Goal: Navigation & Orientation: Find specific page/section

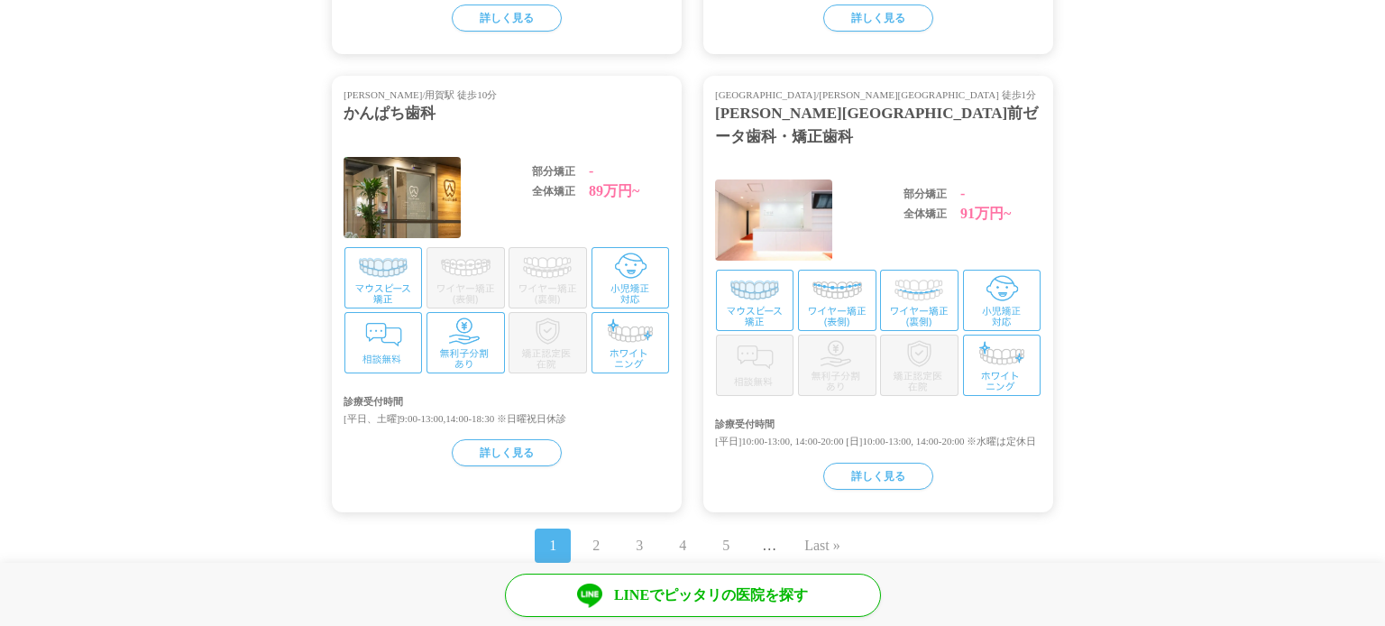
scroll to position [3749, 0]
click at [388, 115] on div "かんぱち歯科" at bounding box center [507, 111] width 326 height 23
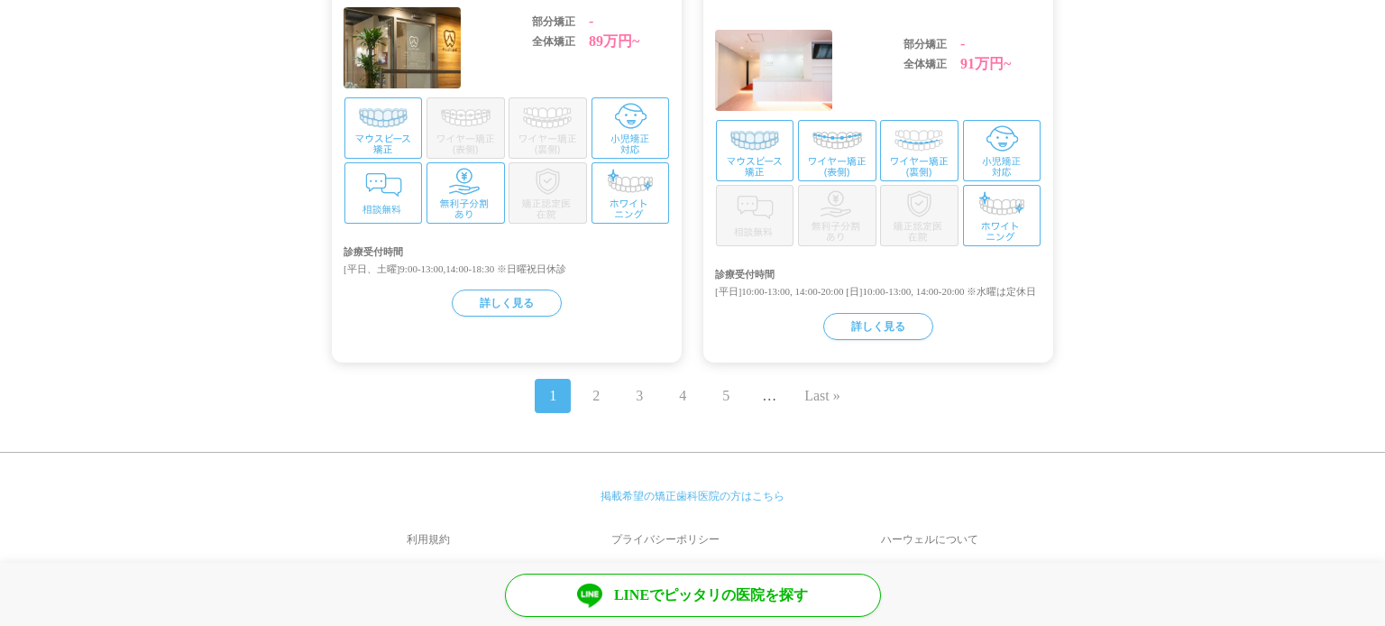
scroll to position [3903, 0]
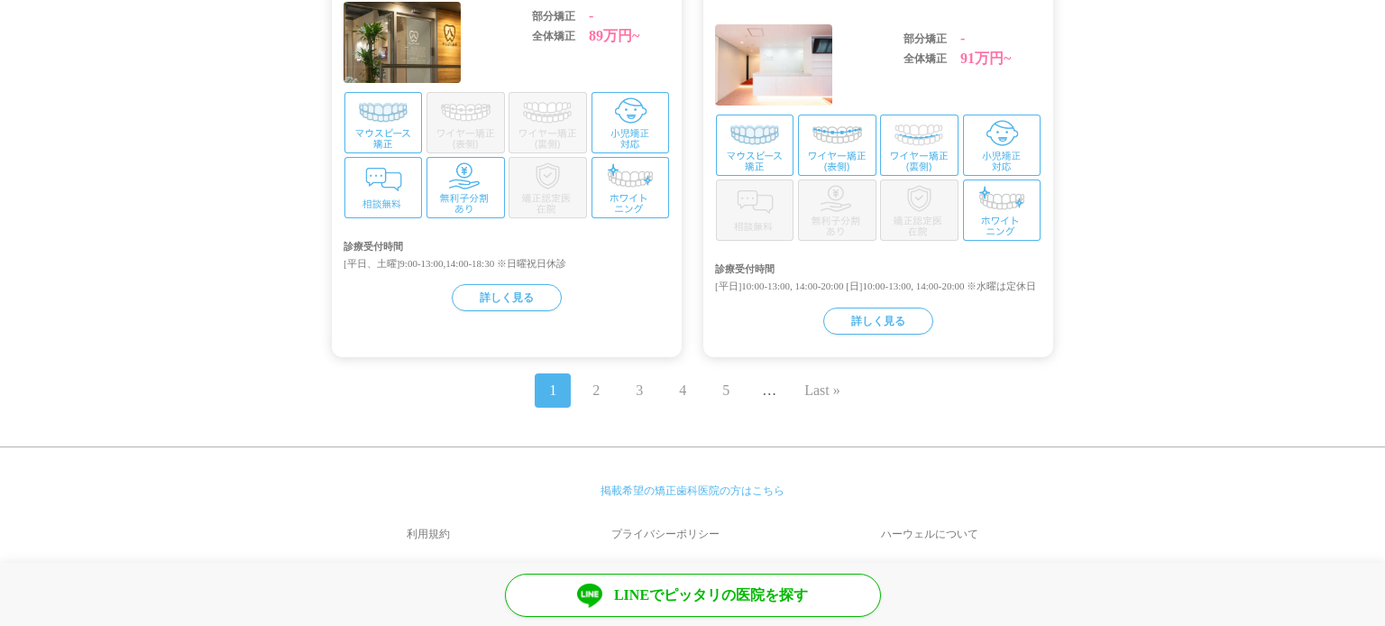
click at [593, 380] on link "2" at bounding box center [595, 391] width 7 height 22
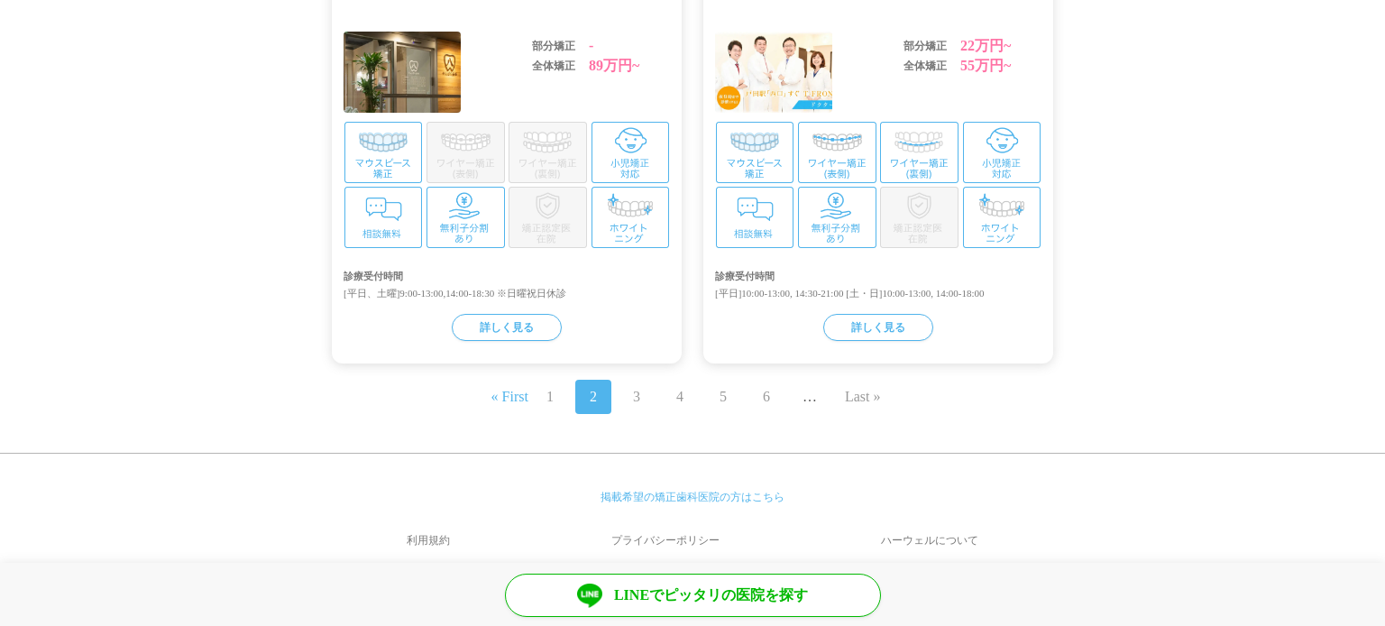
scroll to position [3910, 0]
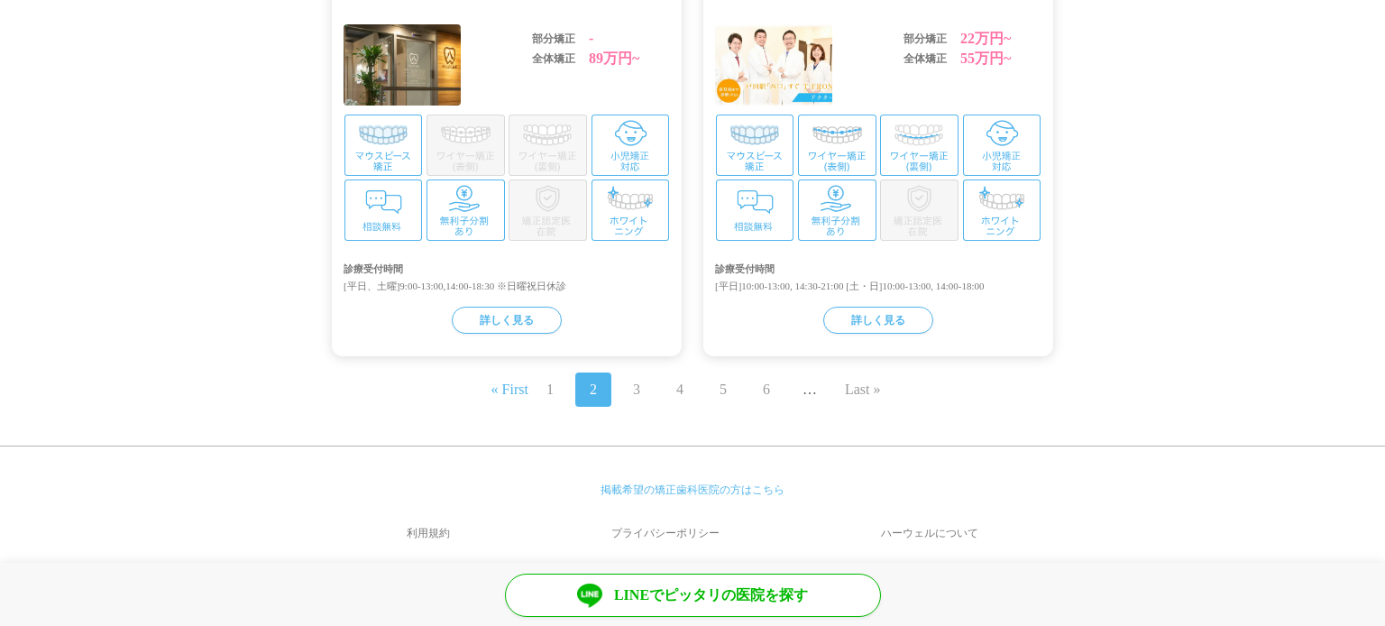
click at [634, 379] on link "3" at bounding box center [636, 390] width 7 height 22
